Goal: Transaction & Acquisition: Subscribe to service/newsletter

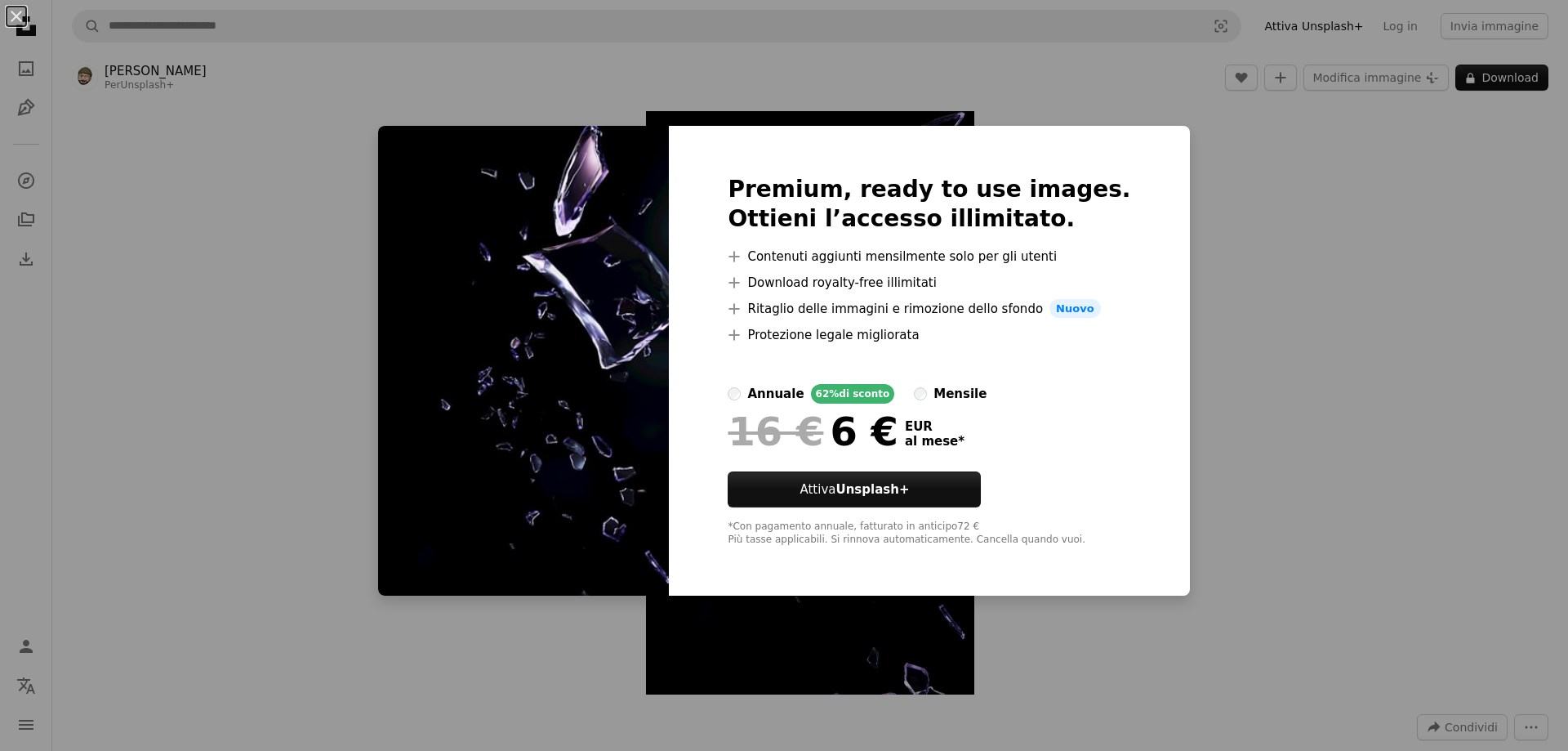
click at [1249, 371] on div "An X shape Premium, ready to use images. Ottieni l’accesso illimitato. A plus s…" at bounding box center [784, 375] width 1568 height 751
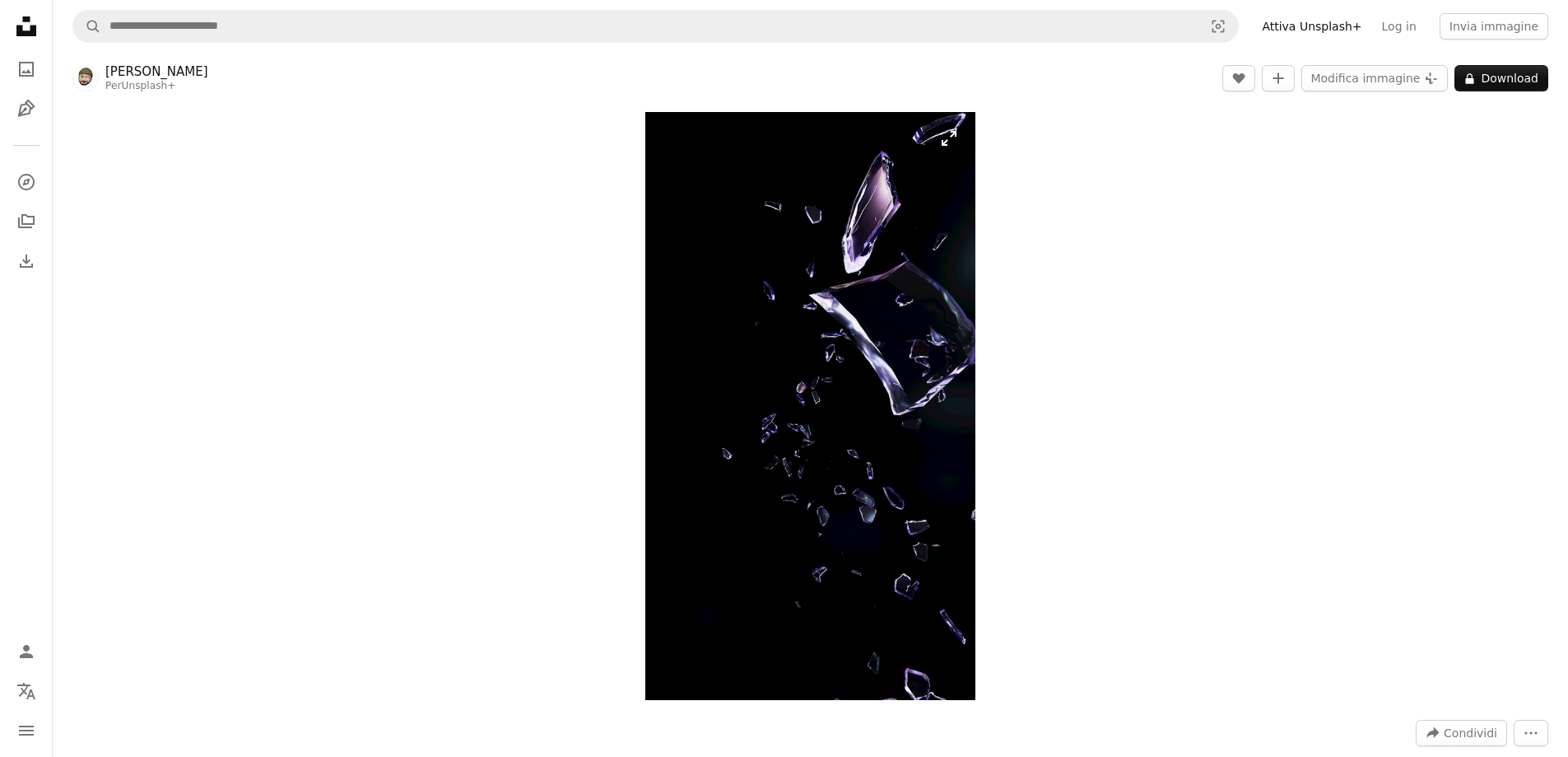
click at [795, 350] on img "Ingrandisci questa immagine" at bounding box center [810, 405] width 331 height 588
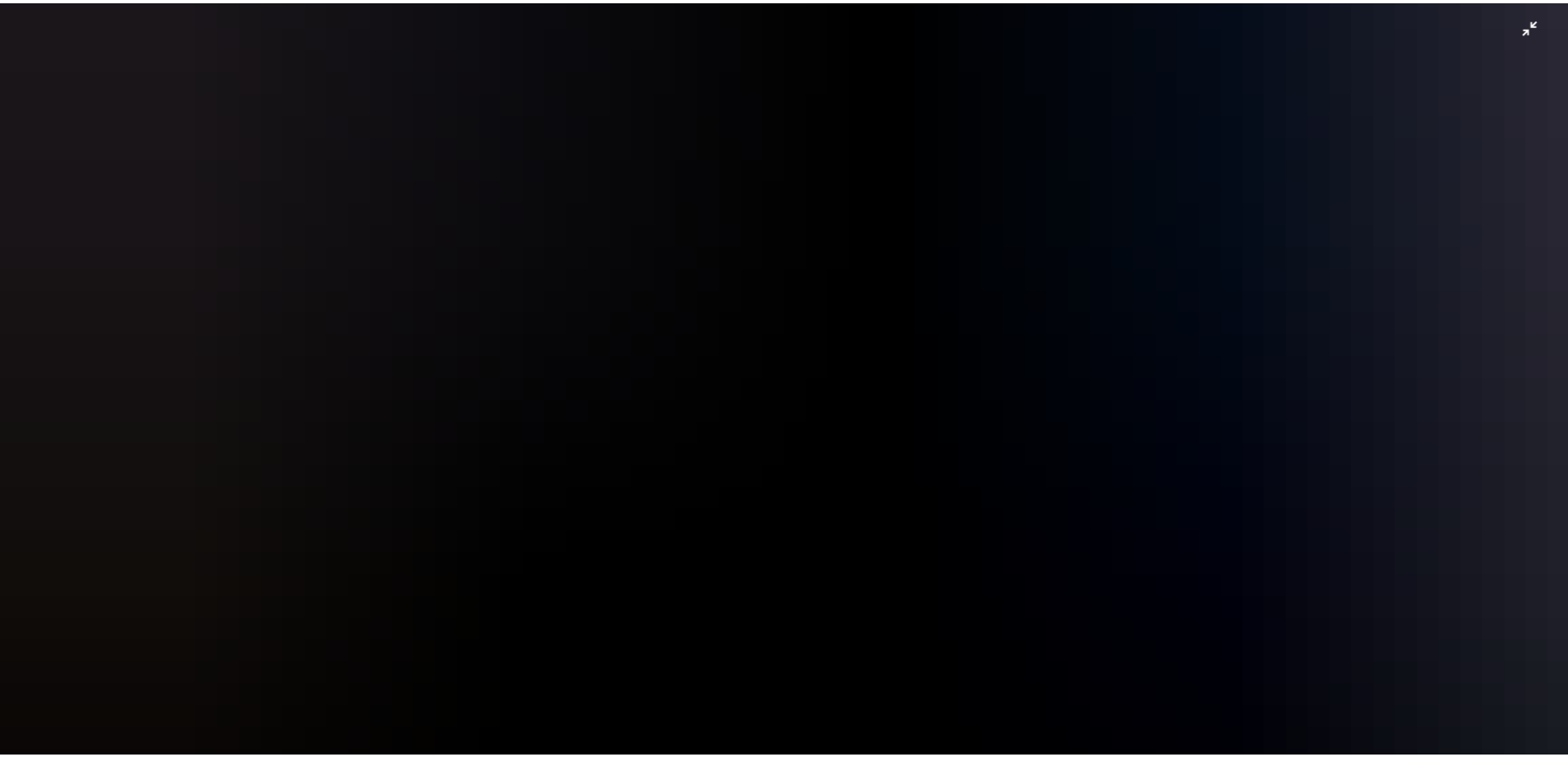
scroll to position [1501, 0]
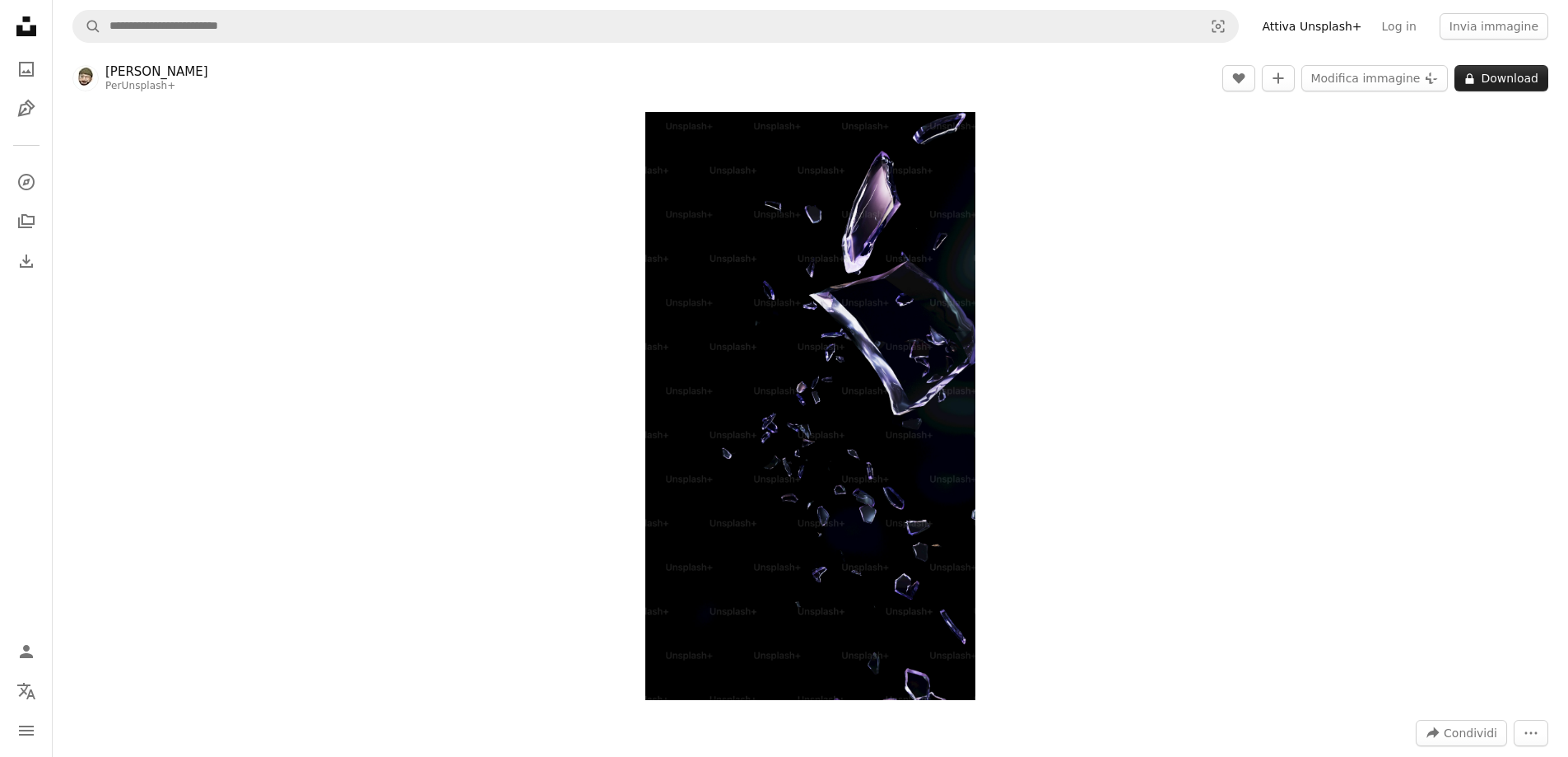
click at [1481, 73] on button "A lock Download" at bounding box center [1502, 78] width 94 height 26
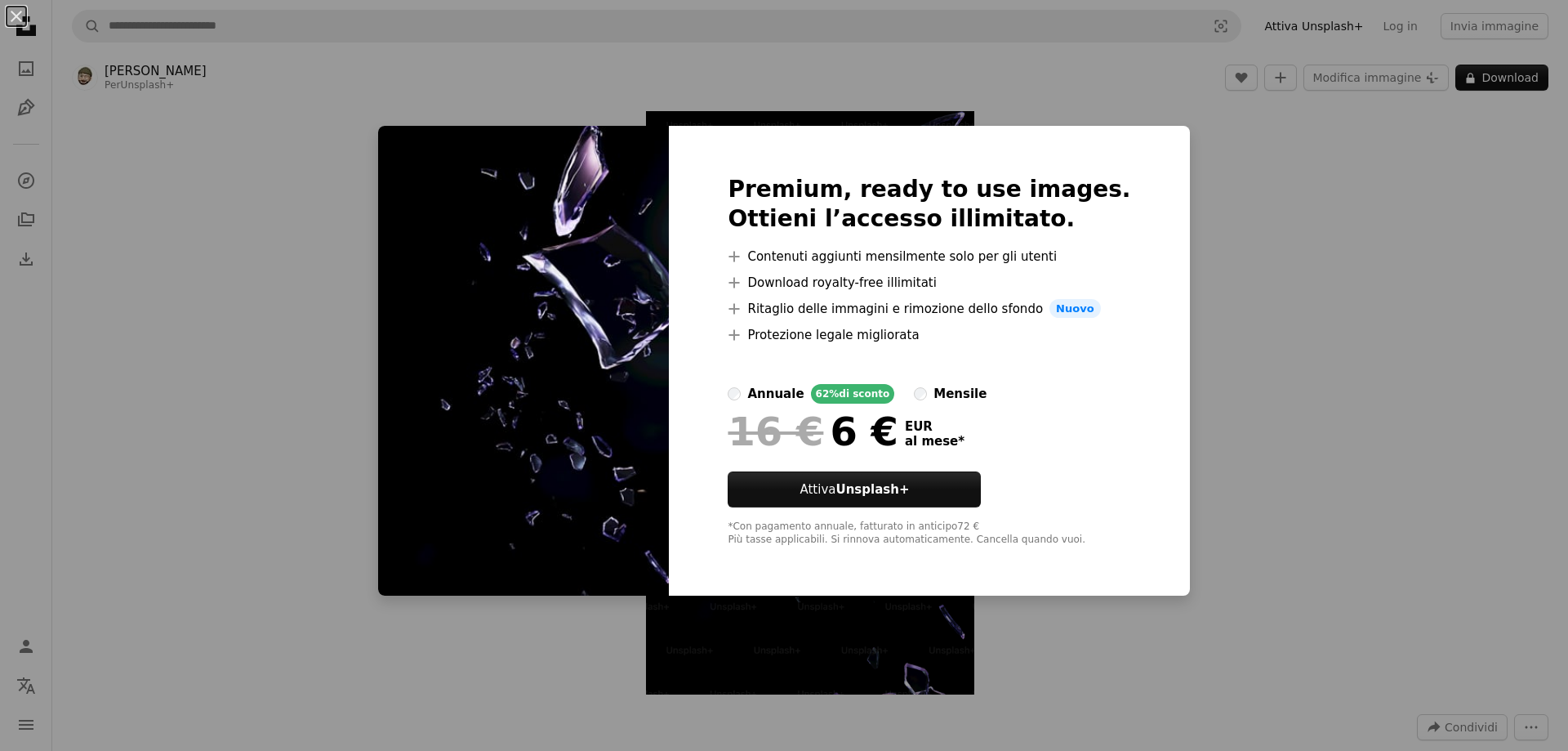
click at [921, 386] on label "mensile" at bounding box center [950, 393] width 72 height 20
click at [744, 390] on div "Premium, ready to use images. Ottieni l’accesso illimitato. A plus sign Contenu…" at bounding box center [928, 361] width 520 height 470
click at [1321, 378] on div "An X shape Premium, ready to use images. Ottieni l’accesso illimitato. A plus s…" at bounding box center [784, 375] width 1568 height 751
